Goal: Information Seeking & Learning: Learn about a topic

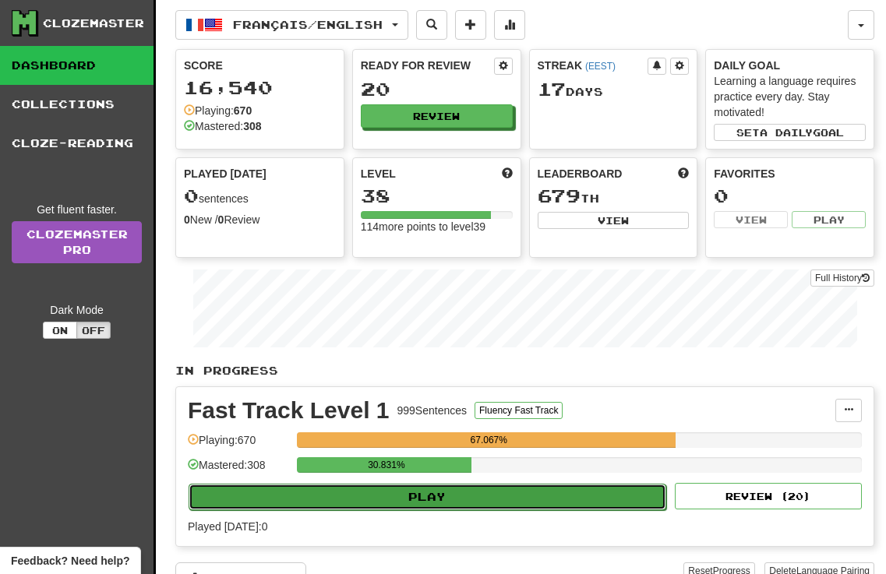
click at [394, 498] on button "Play" at bounding box center [428, 497] width 478 height 26
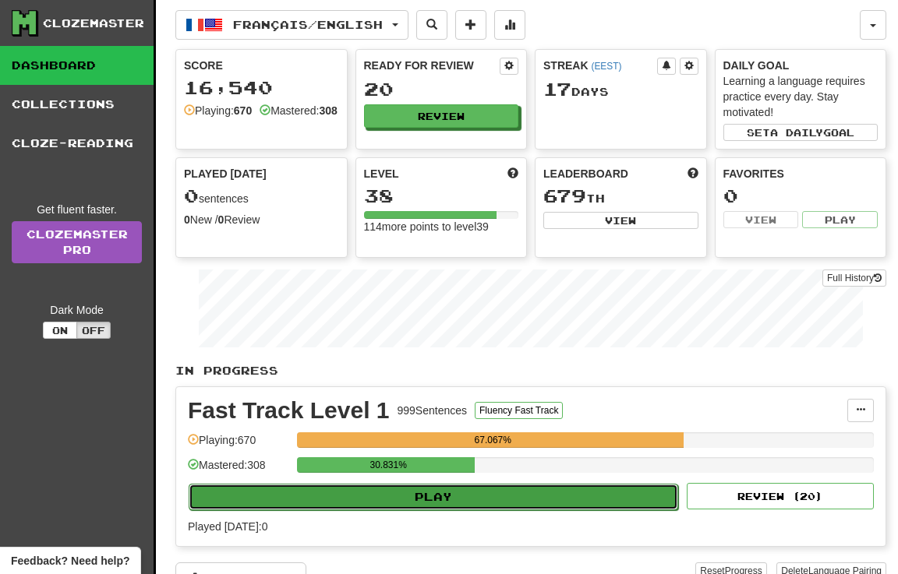
select select "**"
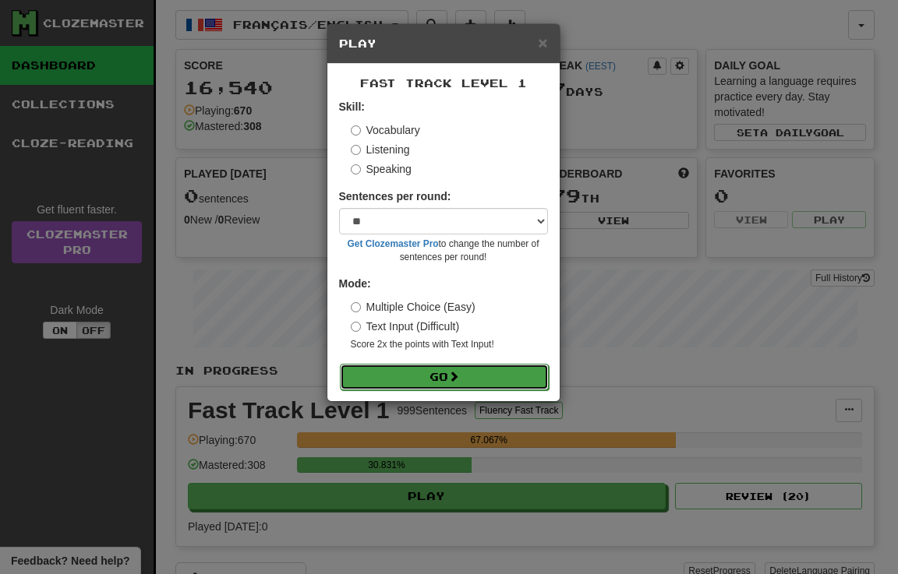
click at [427, 376] on button "Go" at bounding box center [444, 377] width 209 height 26
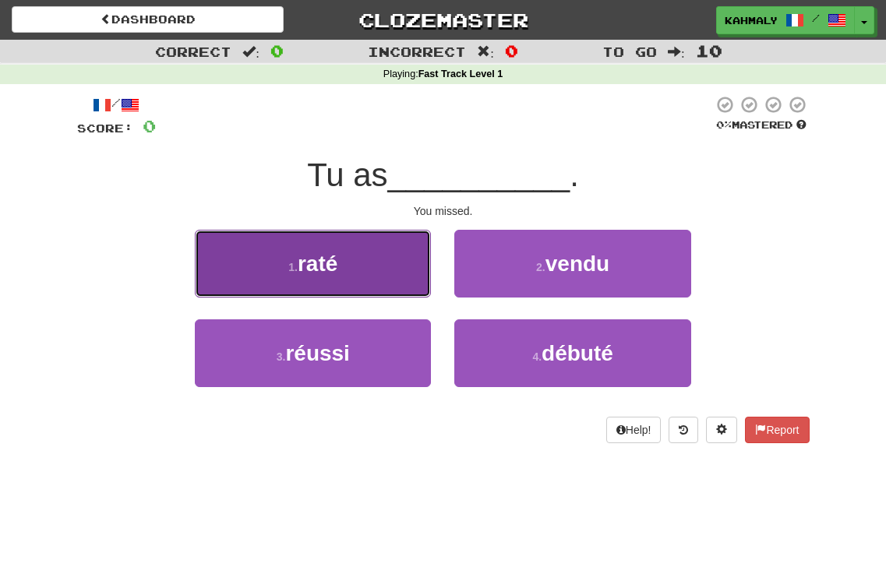
click at [366, 264] on button "1 . raté" at bounding box center [313, 264] width 236 height 68
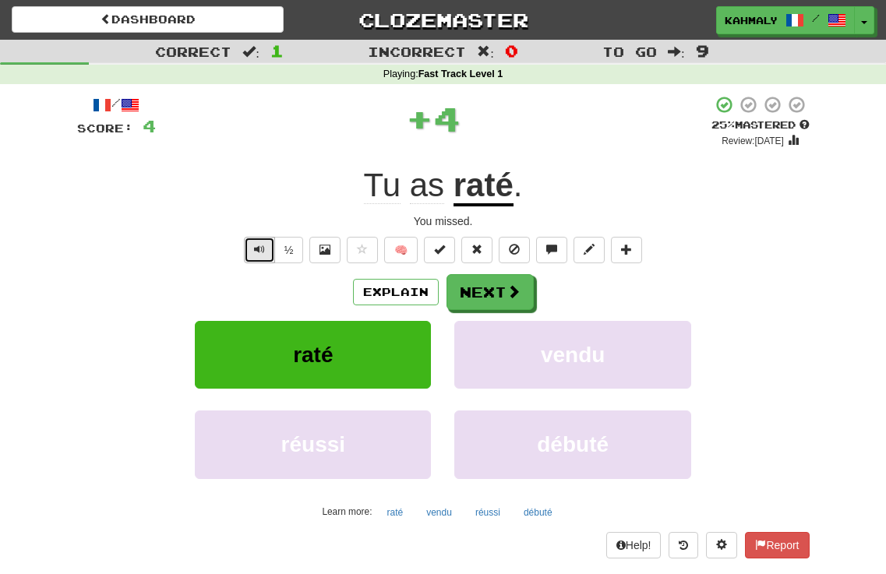
click at [256, 249] on span "Text-to-speech controls" at bounding box center [259, 249] width 11 height 11
click at [385, 295] on button "Explain" at bounding box center [396, 292] width 86 height 26
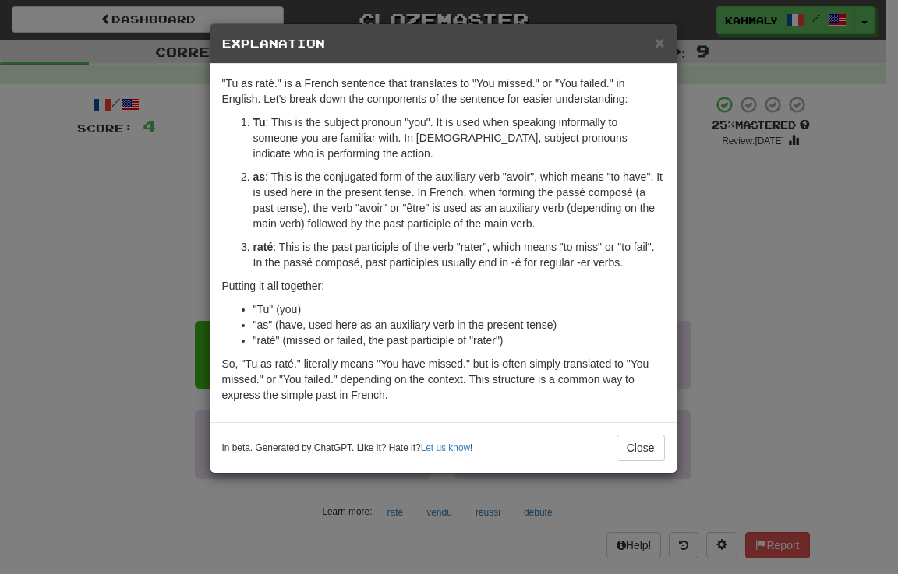
click at [729, 262] on div "× Explanation "Tu as raté." is a French sentence that translates to "You missed…" at bounding box center [449, 287] width 898 height 574
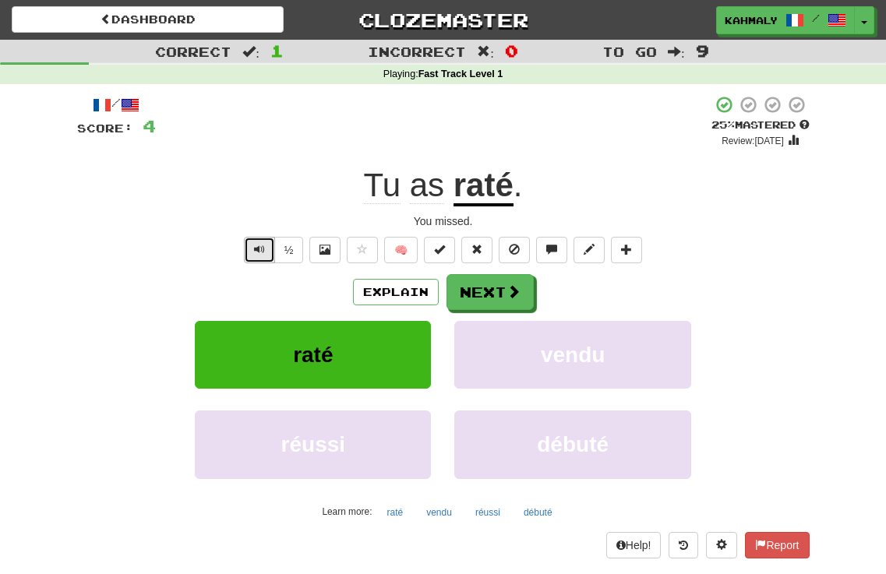
click at [249, 246] on button "Text-to-speech controls" at bounding box center [259, 250] width 31 height 26
click at [248, 246] on button "Text-to-speech controls" at bounding box center [259, 250] width 31 height 26
click at [495, 284] on button "Next" at bounding box center [490, 293] width 87 height 36
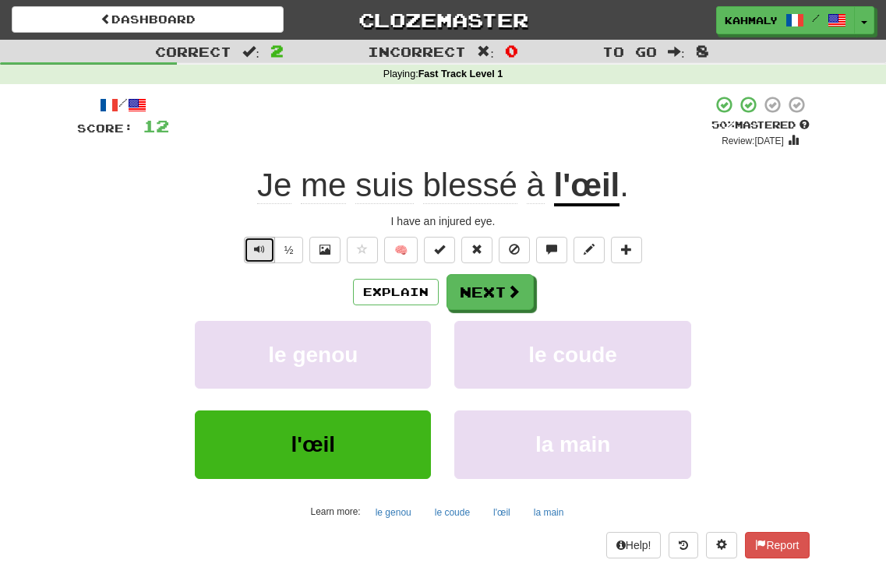
click at [257, 249] on span "Text-to-speech controls" at bounding box center [259, 249] width 11 height 11
click at [289, 247] on button "½" at bounding box center [289, 250] width 30 height 26
click at [260, 249] on span "Text-to-speech controls" at bounding box center [259, 249] width 11 height 11
click at [259, 249] on span "Text-to-speech controls" at bounding box center [259, 249] width 11 height 11
click at [378, 284] on button "Explain" at bounding box center [396, 292] width 86 height 26
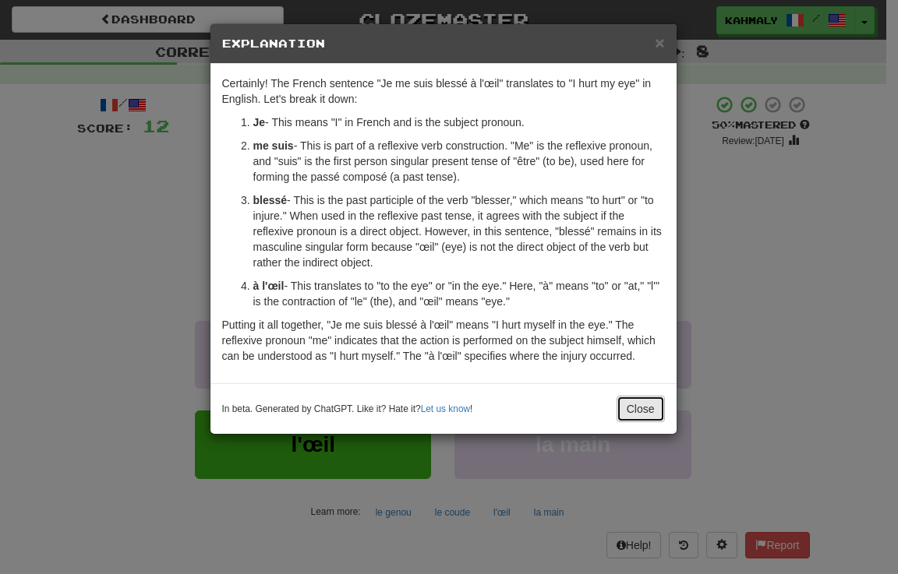
click at [650, 412] on button "Close" at bounding box center [640, 409] width 48 height 26
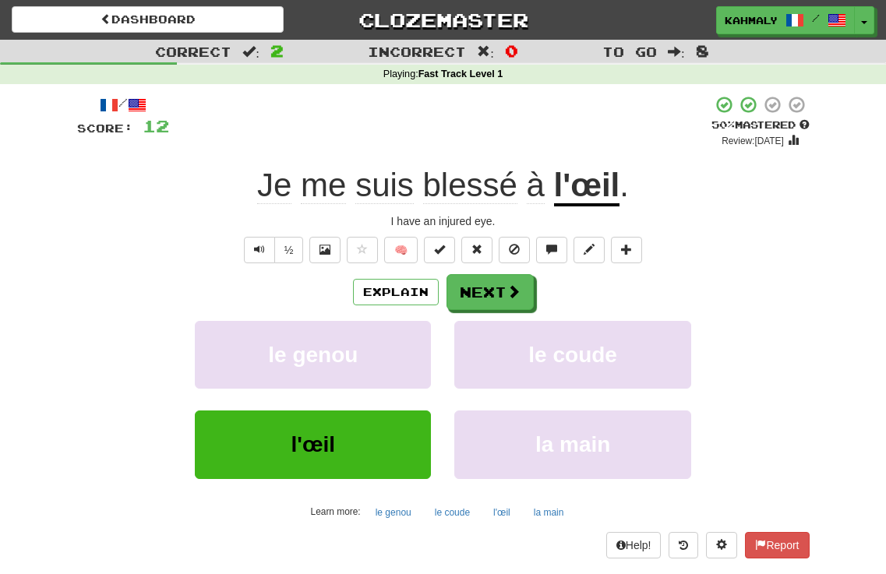
click at [783, 289] on div "Explain Next" at bounding box center [443, 292] width 733 height 36
click at [487, 298] on button "Next" at bounding box center [490, 293] width 87 height 36
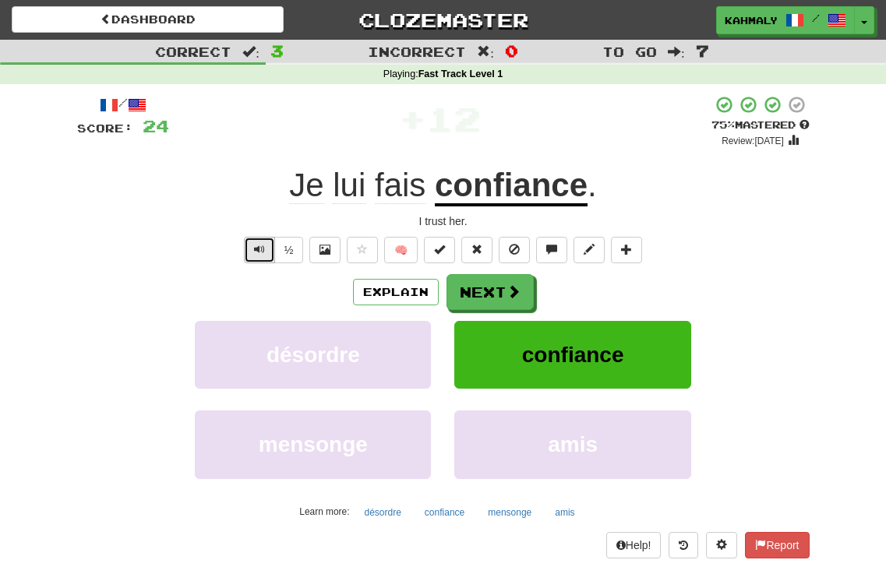
click at [253, 256] on button "Text-to-speech controls" at bounding box center [259, 250] width 31 height 26
click at [383, 290] on button "Explain" at bounding box center [396, 292] width 86 height 26
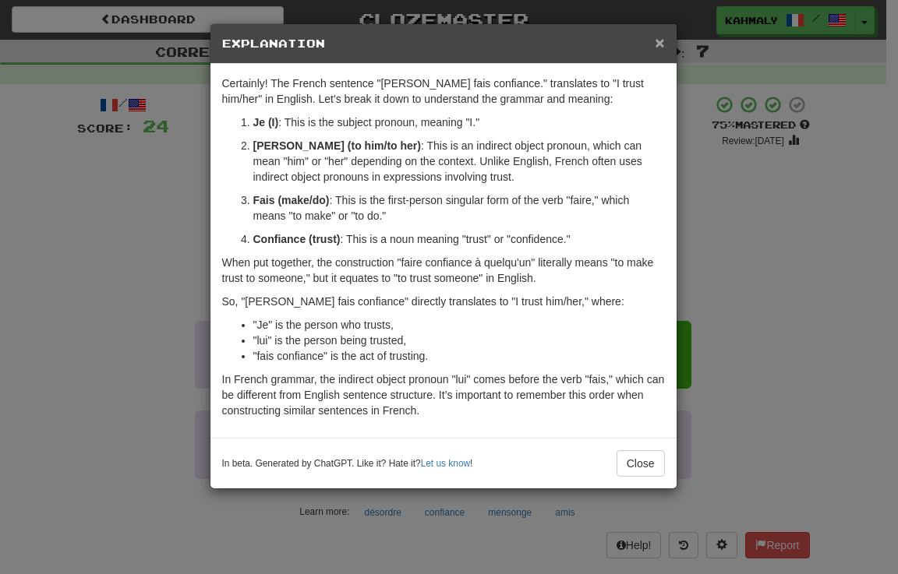
click at [657, 44] on span "×" at bounding box center [659, 43] width 9 height 18
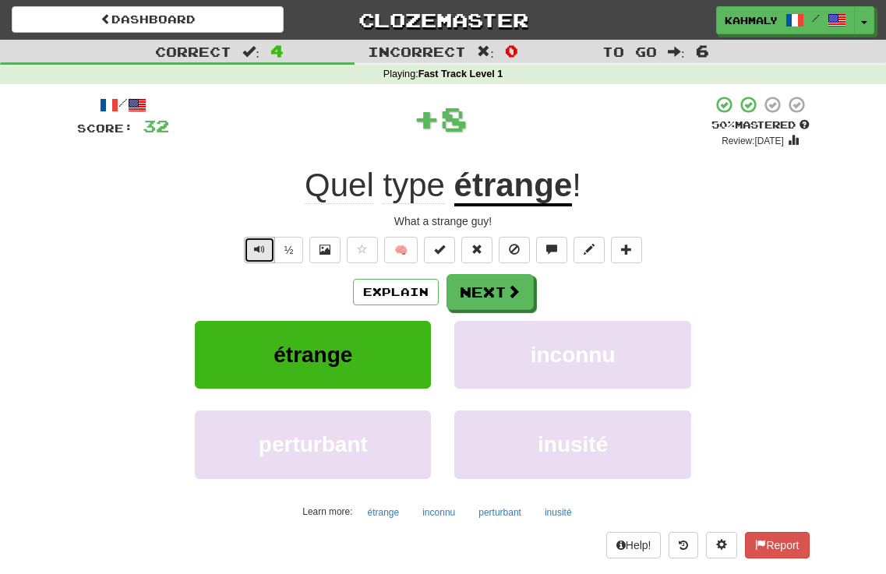
click at [260, 246] on span "Text-to-speech controls" at bounding box center [259, 249] width 11 height 11
click at [379, 288] on button "Explain" at bounding box center [396, 292] width 86 height 26
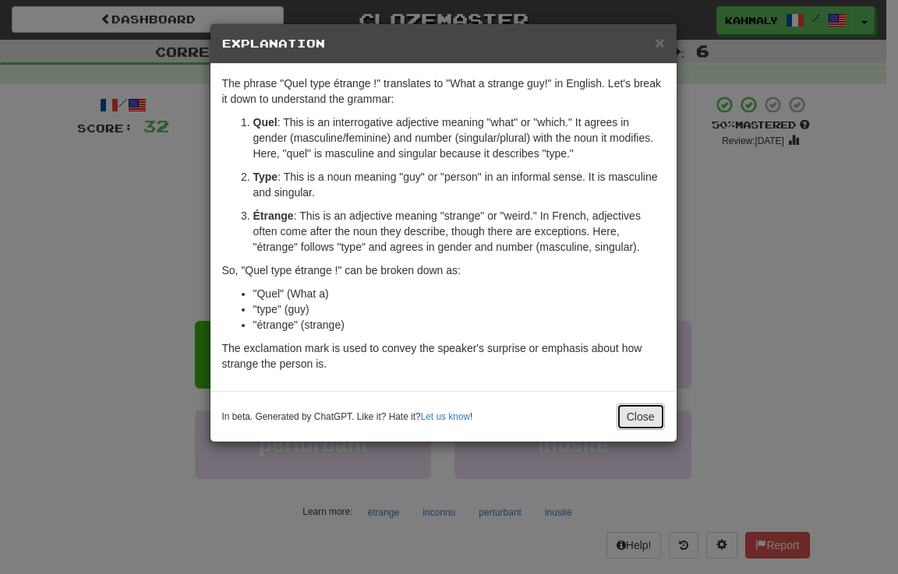
click at [623, 420] on button "Close" at bounding box center [640, 417] width 48 height 26
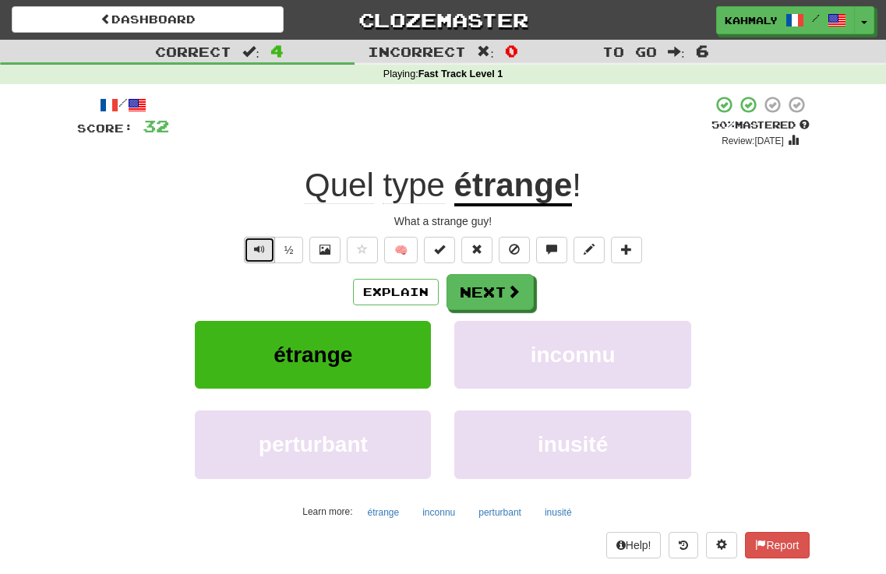
click at [246, 249] on button "Text-to-speech controls" at bounding box center [259, 250] width 31 height 26
click at [480, 291] on button "Next" at bounding box center [490, 293] width 87 height 36
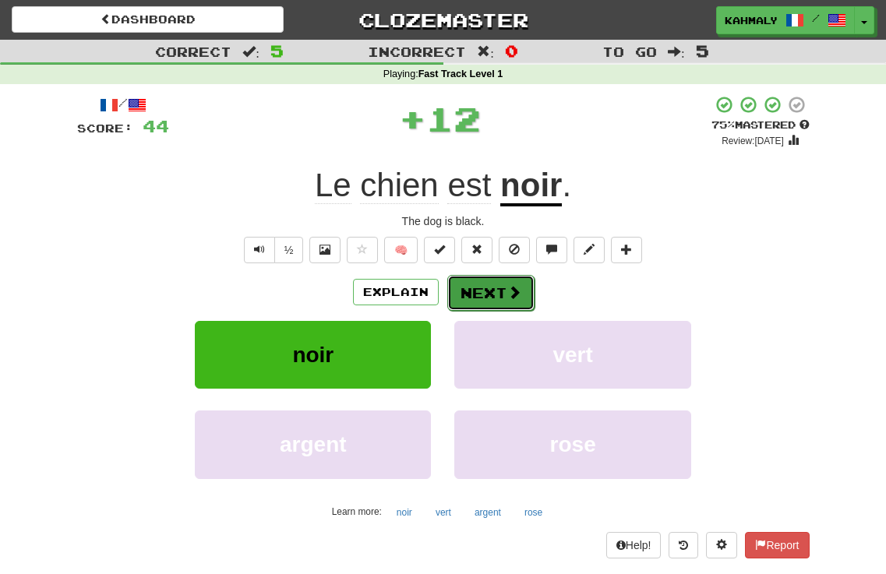
click at [478, 293] on button "Next" at bounding box center [490, 293] width 87 height 36
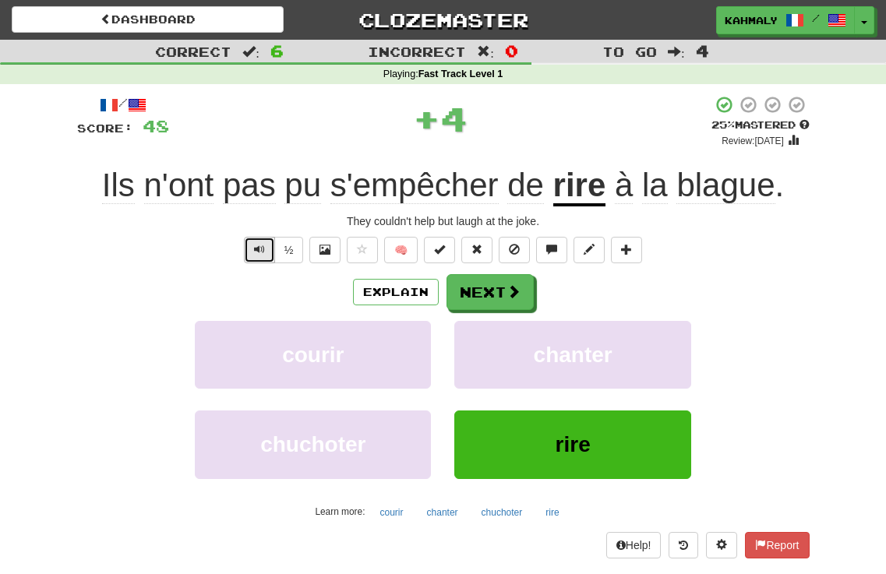
click at [250, 248] on button "Text-to-speech controls" at bounding box center [259, 250] width 31 height 26
click at [256, 249] on span "Text-to-speech controls" at bounding box center [259, 249] width 11 height 11
click at [367, 289] on button "Explain" at bounding box center [396, 292] width 86 height 26
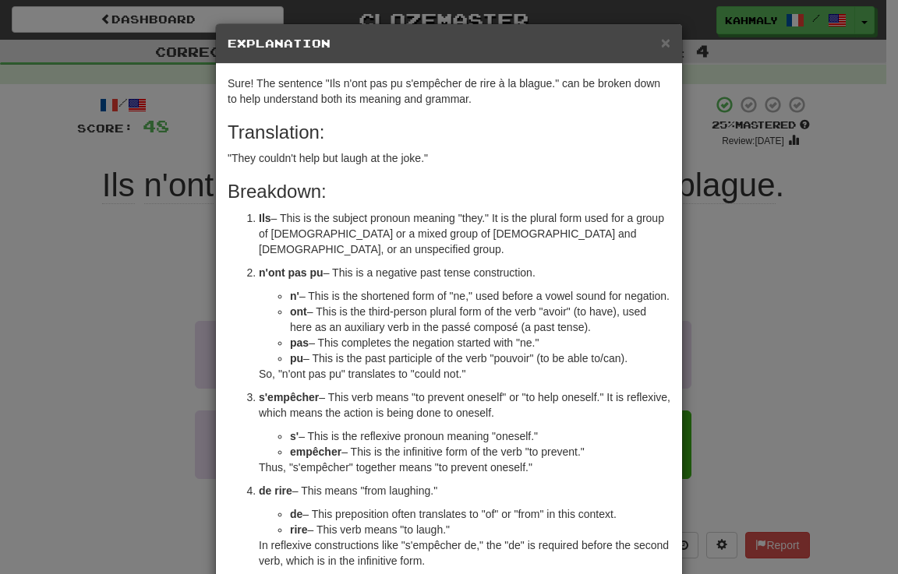
click at [748, 373] on div "× Explanation Sure! The sentence "Ils n'ont pas pu s'empêcher de rire à la blag…" at bounding box center [449, 287] width 898 height 574
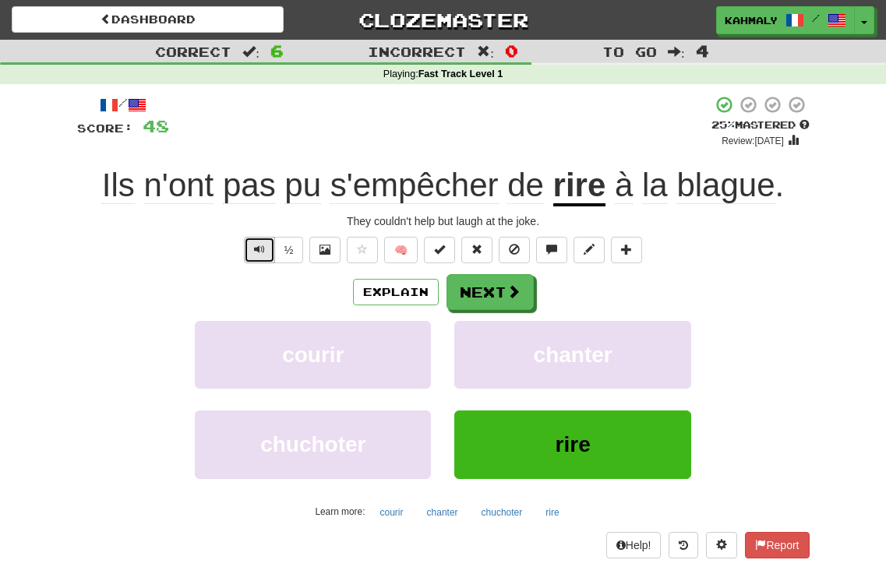
click at [248, 245] on button "Text-to-speech controls" at bounding box center [259, 250] width 31 height 26
click at [256, 255] on span "Text-to-speech controls" at bounding box center [259, 249] width 11 height 11
click at [468, 291] on button "Next" at bounding box center [490, 293] width 87 height 36
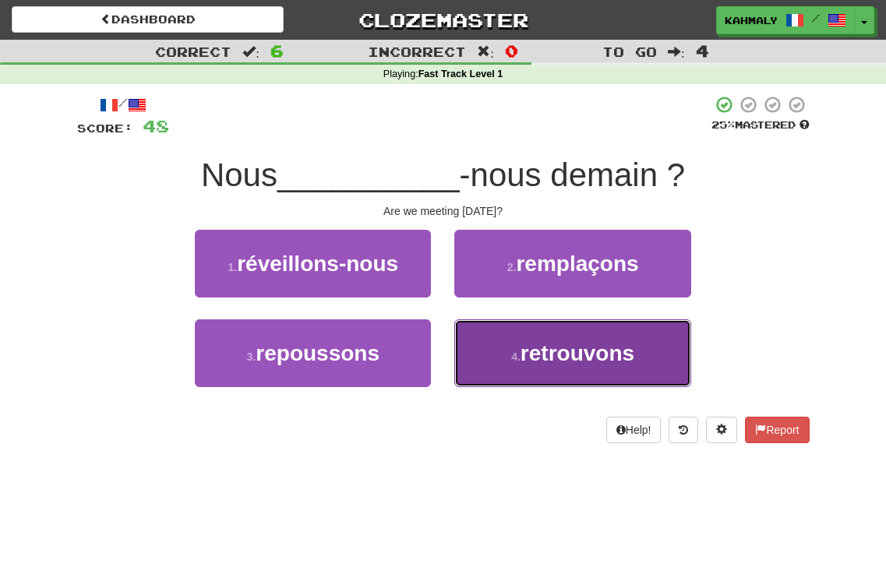
click at [539, 370] on button "4 . retrouvons" at bounding box center [572, 354] width 236 height 68
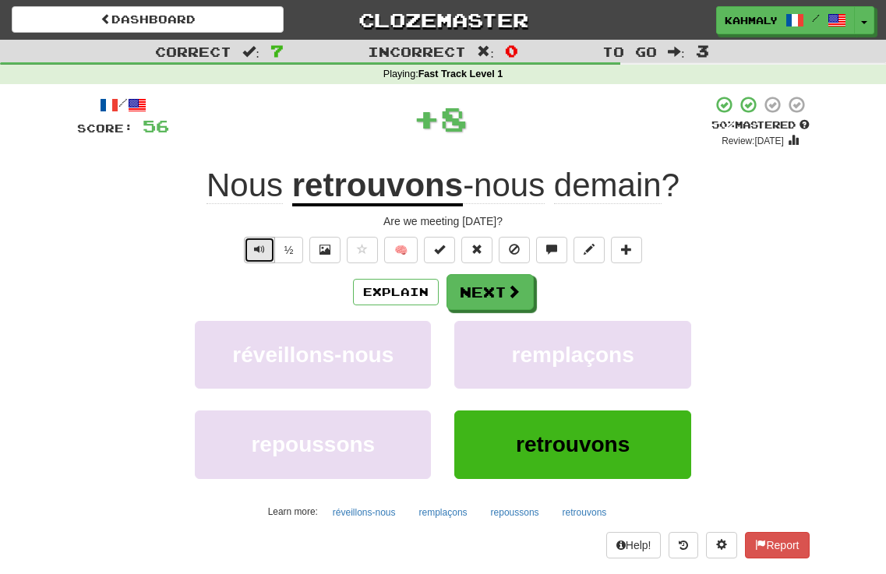
click at [250, 256] on button "Text-to-speech controls" at bounding box center [259, 250] width 31 height 26
click at [393, 293] on button "Explain" at bounding box center [396, 292] width 86 height 26
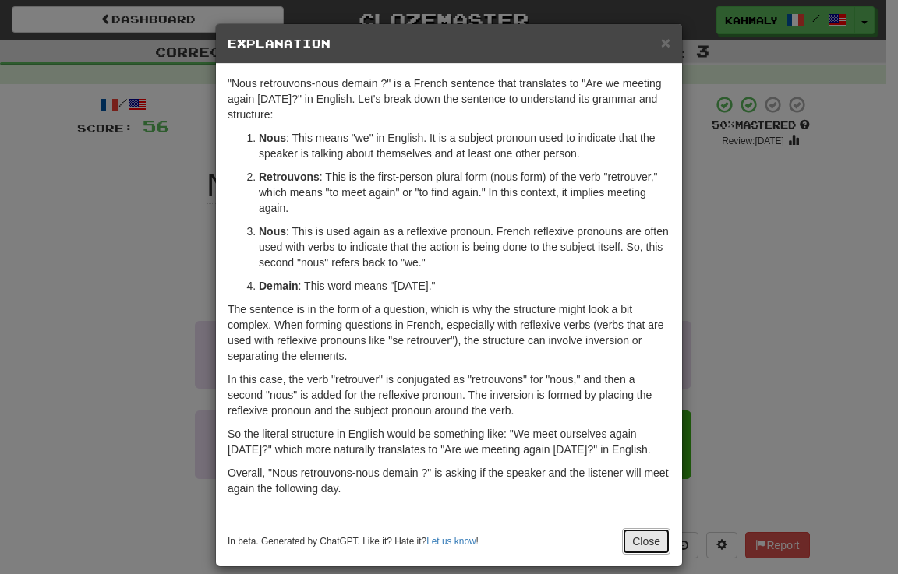
click at [640, 555] on button "Close" at bounding box center [646, 541] width 48 height 26
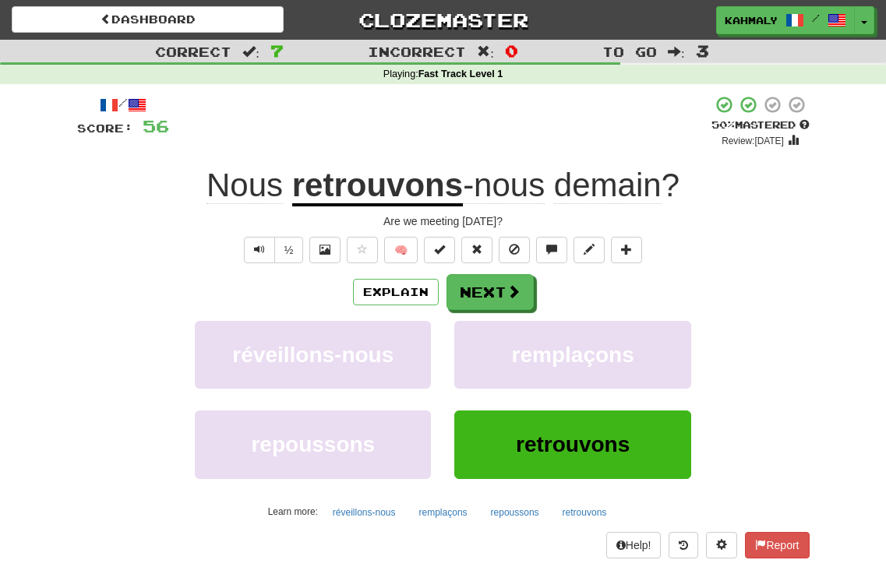
click at [768, 387] on div "réveillons-nous remplaçons" at bounding box center [443, 366] width 779 height 90
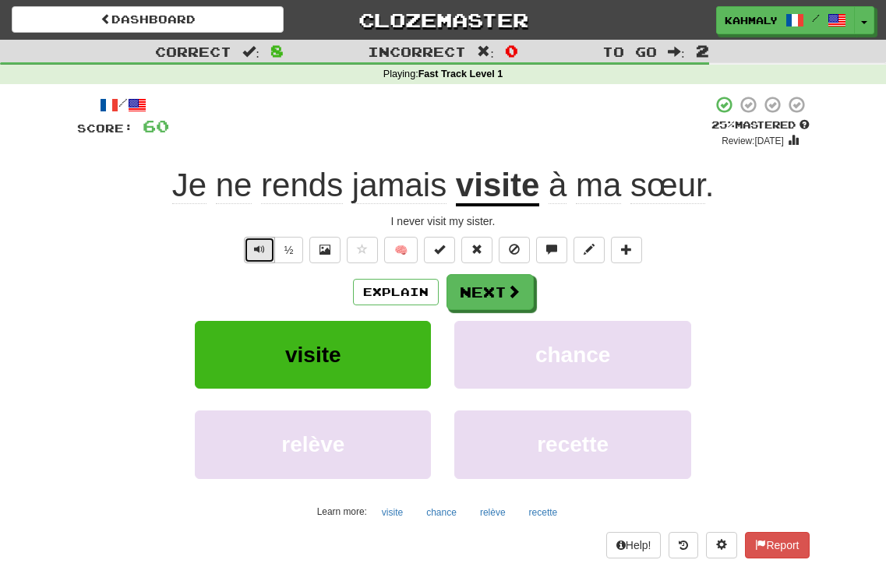
click at [246, 251] on button "Text-to-speech controls" at bounding box center [259, 250] width 31 height 26
click at [400, 290] on button "Explain" at bounding box center [396, 292] width 86 height 26
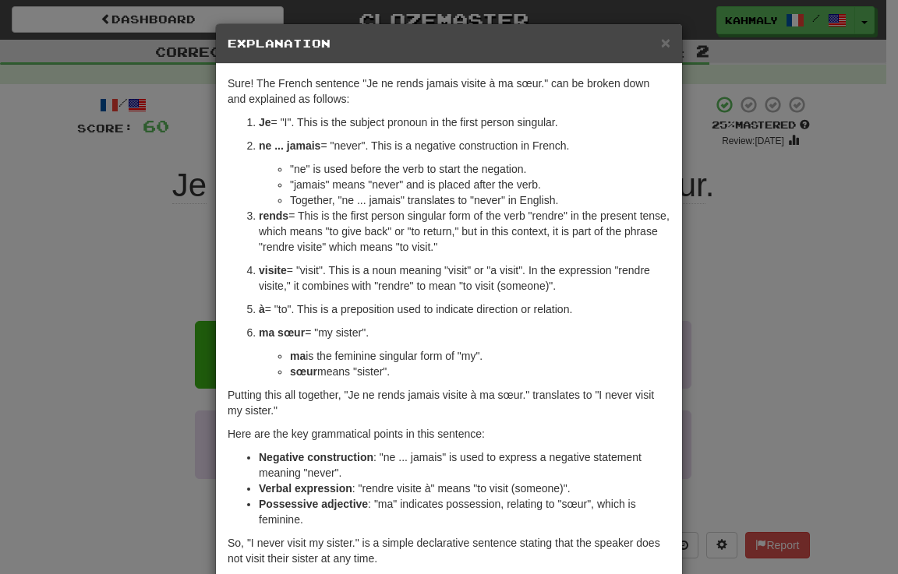
click at [800, 335] on div "× Explanation Sure! The French sentence "Je ne rends jamais visite à ma sœur." …" at bounding box center [449, 287] width 898 height 574
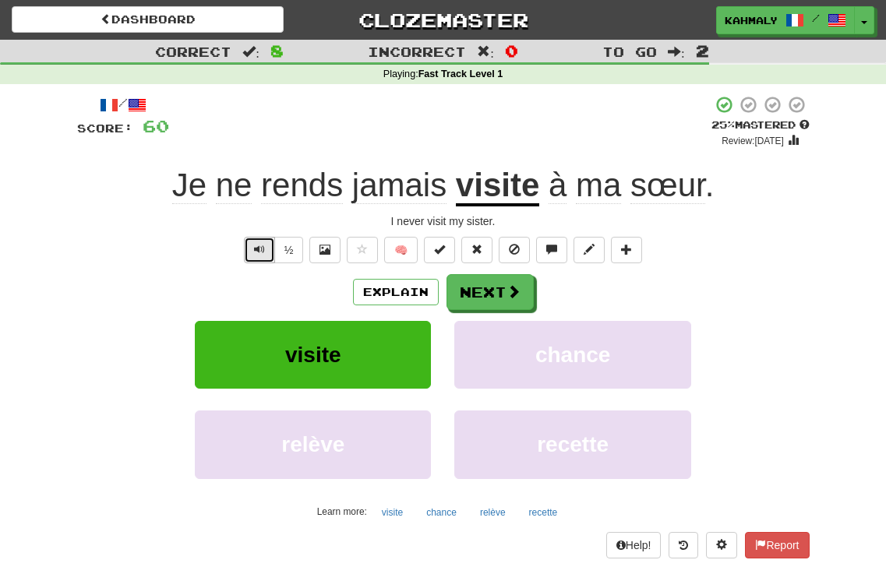
click at [255, 249] on span "Text-to-speech controls" at bounding box center [259, 249] width 11 height 11
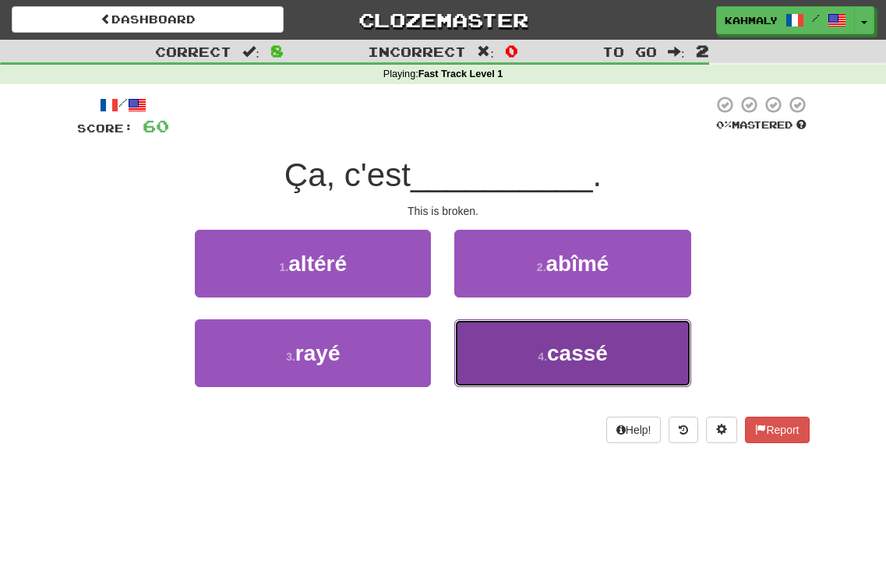
click at [556, 354] on span "cassé" at bounding box center [577, 353] width 61 height 24
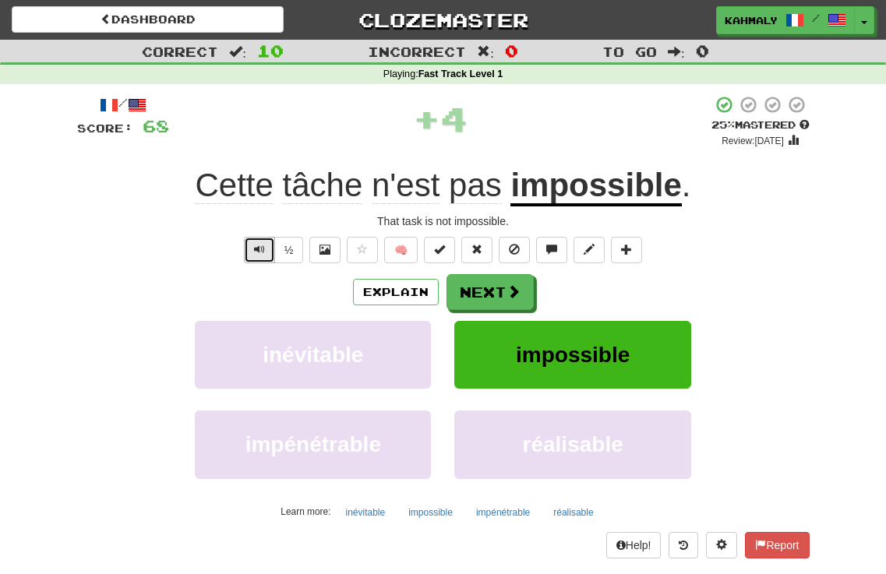
click at [251, 245] on button "Text-to-speech controls" at bounding box center [259, 250] width 31 height 26
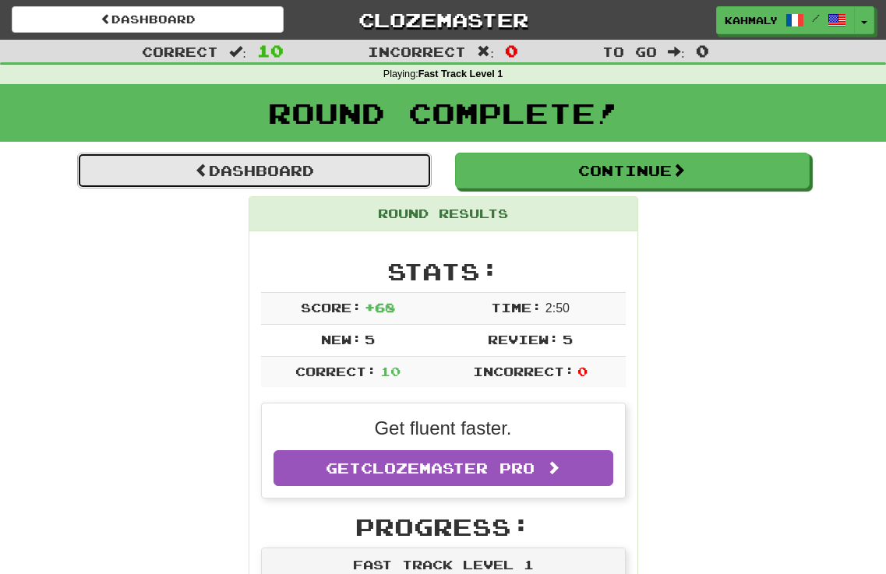
click at [223, 170] on link "Dashboard" at bounding box center [254, 171] width 355 height 36
